Goal: Navigation & Orientation: Find specific page/section

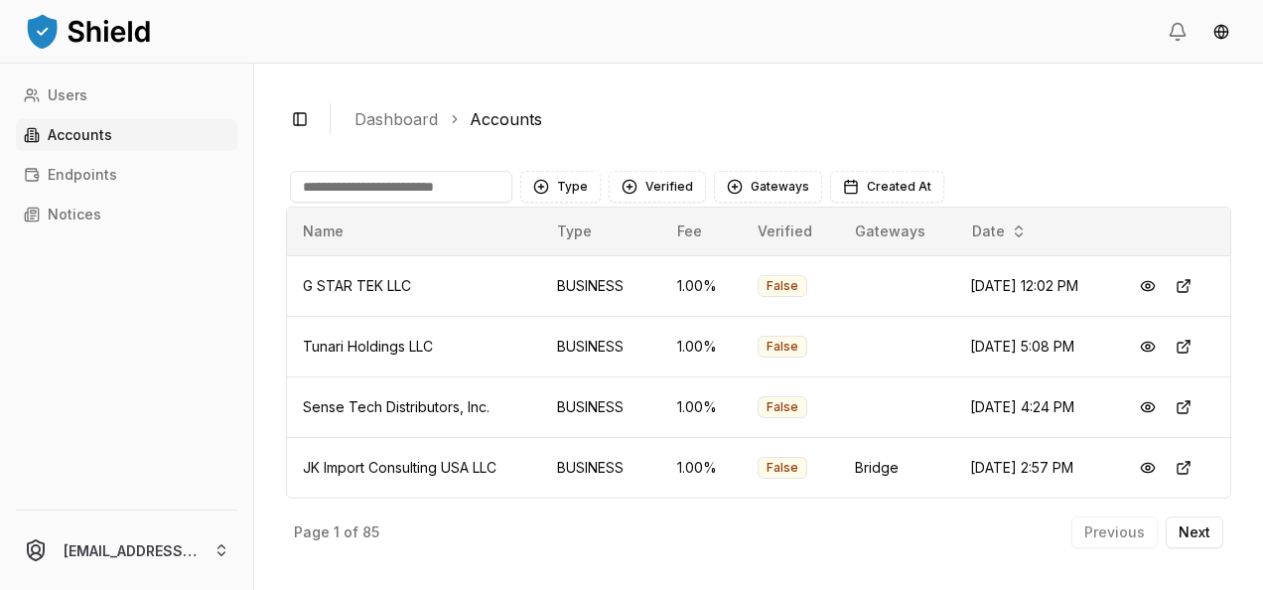
click at [117, 97] on link "Users" at bounding box center [126, 95] width 221 height 32
